Goal: Check status: Check status

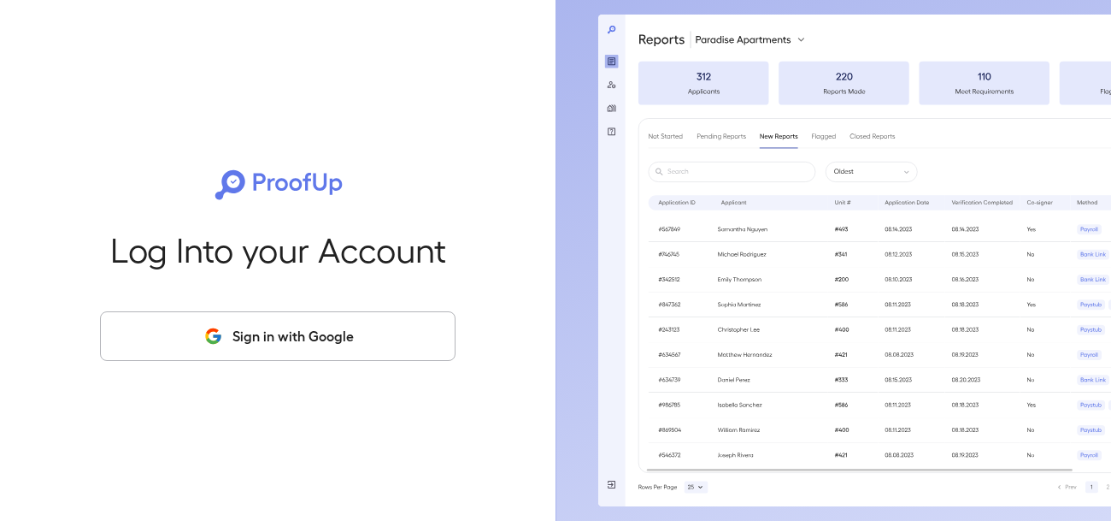
click at [266, 345] on button "Sign in with Google" at bounding box center [278, 336] width 356 height 50
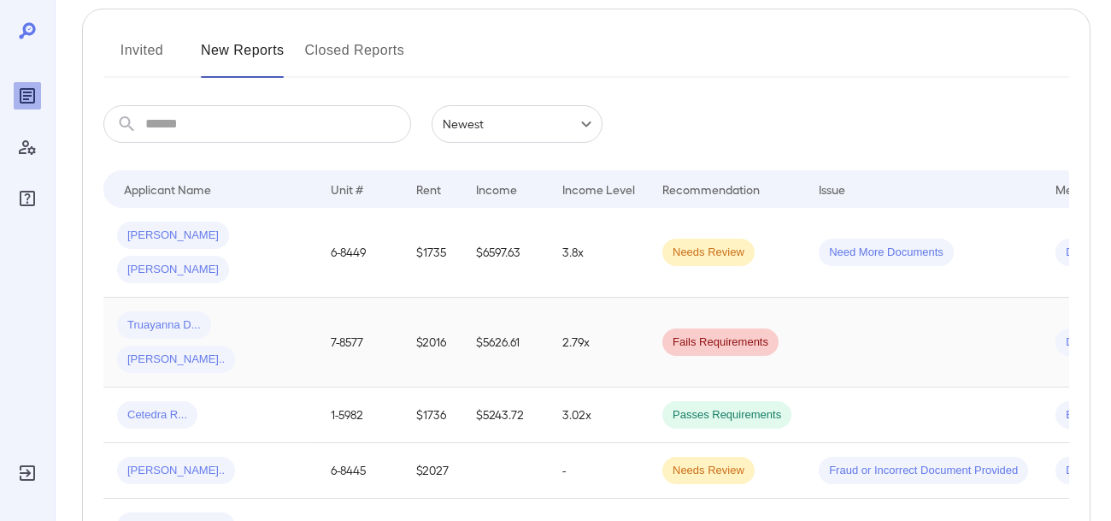
scroll to position [204, 0]
click at [235, 351] on span "[PERSON_NAME].." at bounding box center [176, 359] width 118 height 16
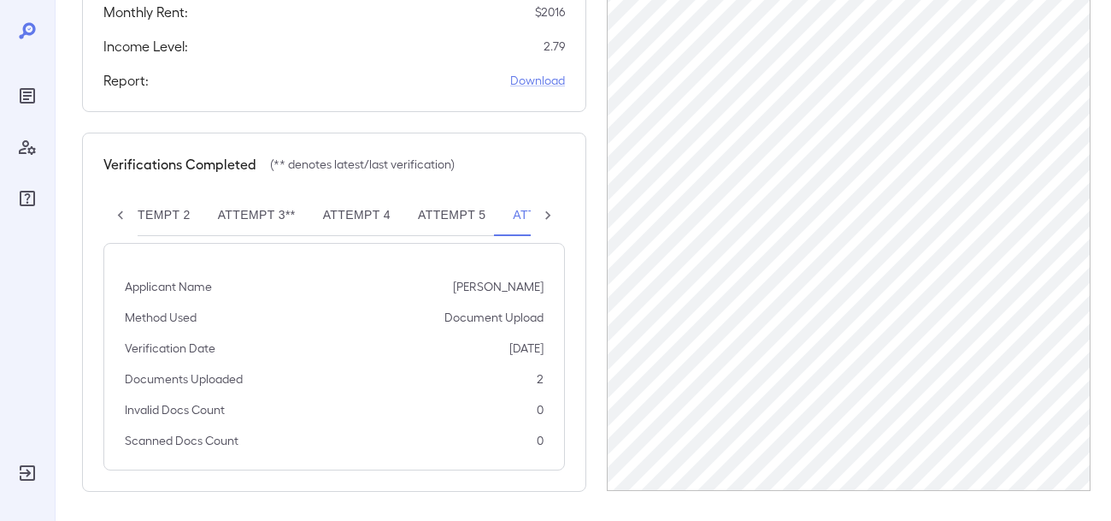
scroll to position [508, 0]
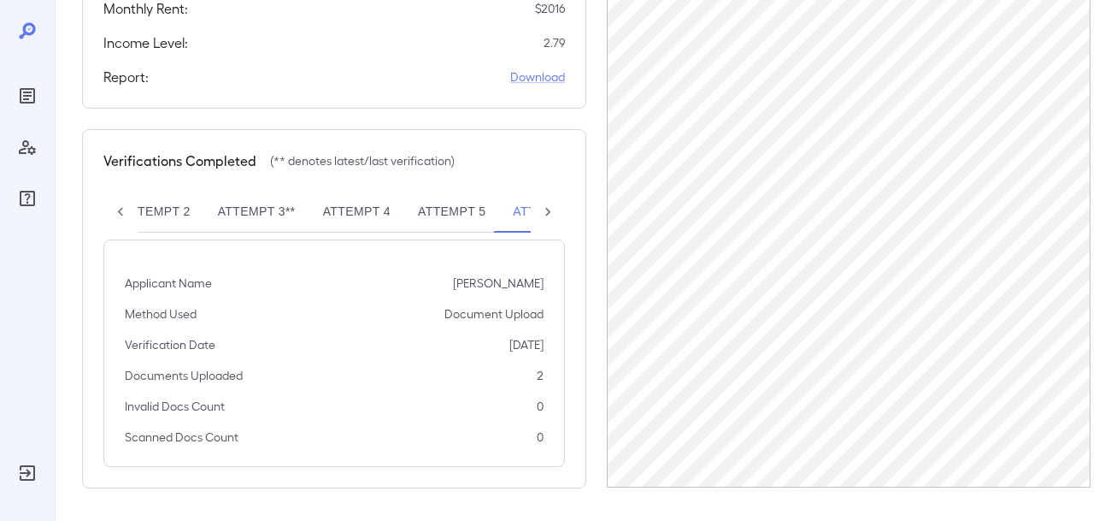
click at [520, 214] on button "Attempt 6**" at bounding box center [551, 211] width 105 height 41
click at [533, 274] on p "[PERSON_NAME]" at bounding box center [498, 282] width 91 height 17
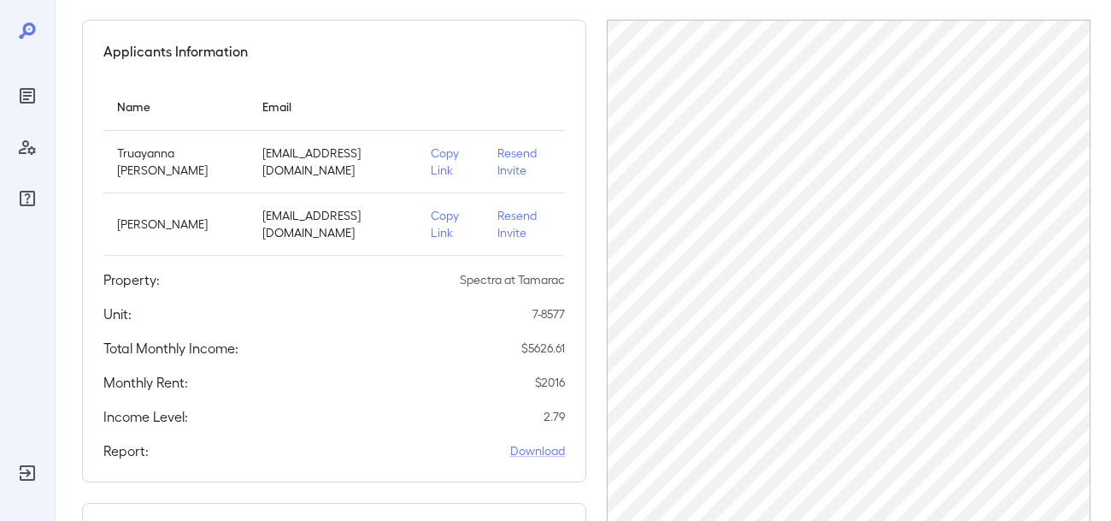
scroll to position [0, 0]
